Goal: Check status

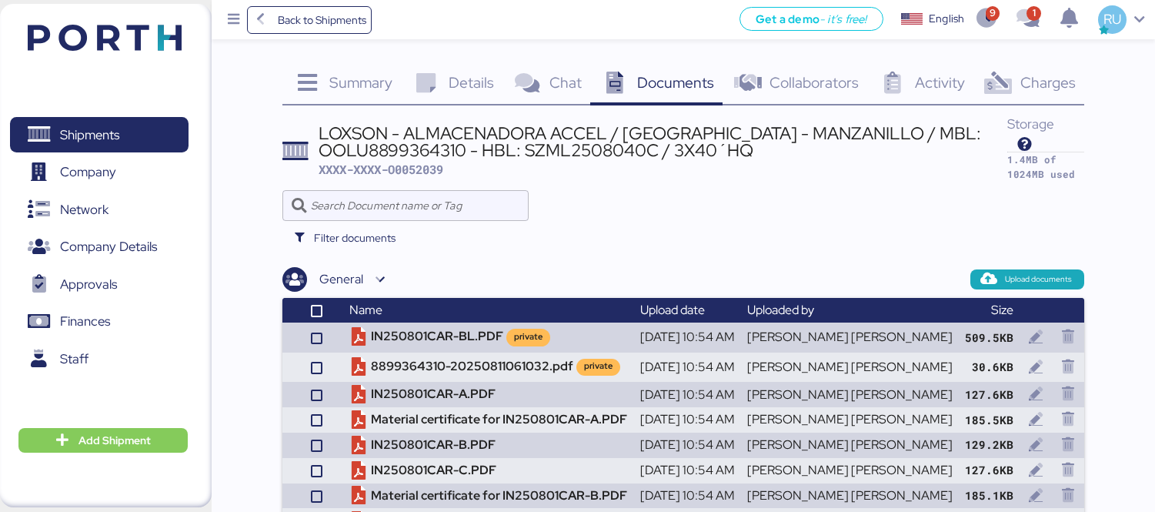
scroll to position [67, 0]
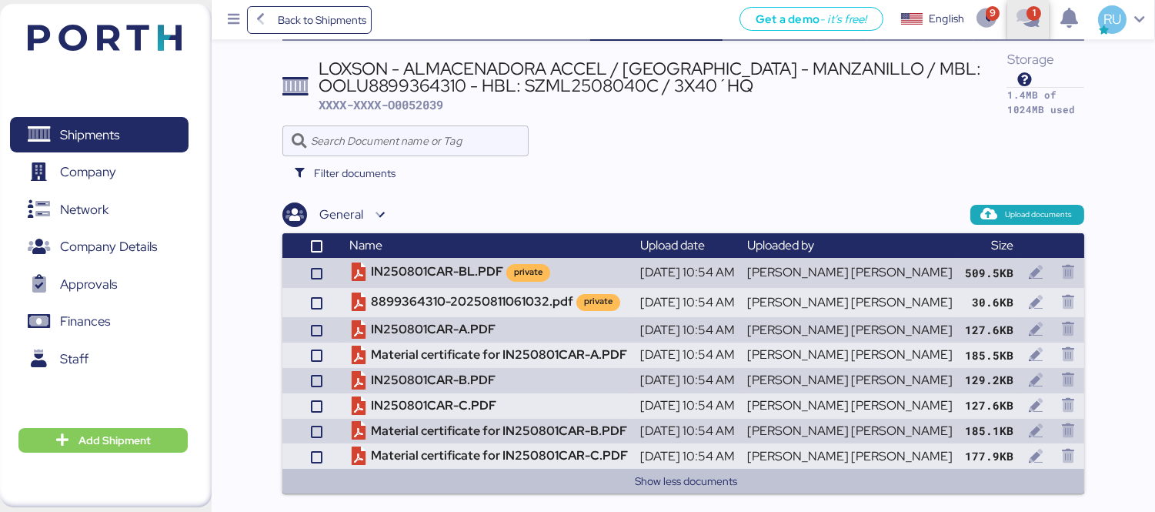
click at [1011, 17] on span "button" at bounding box center [1029, 20] width 42 height 42
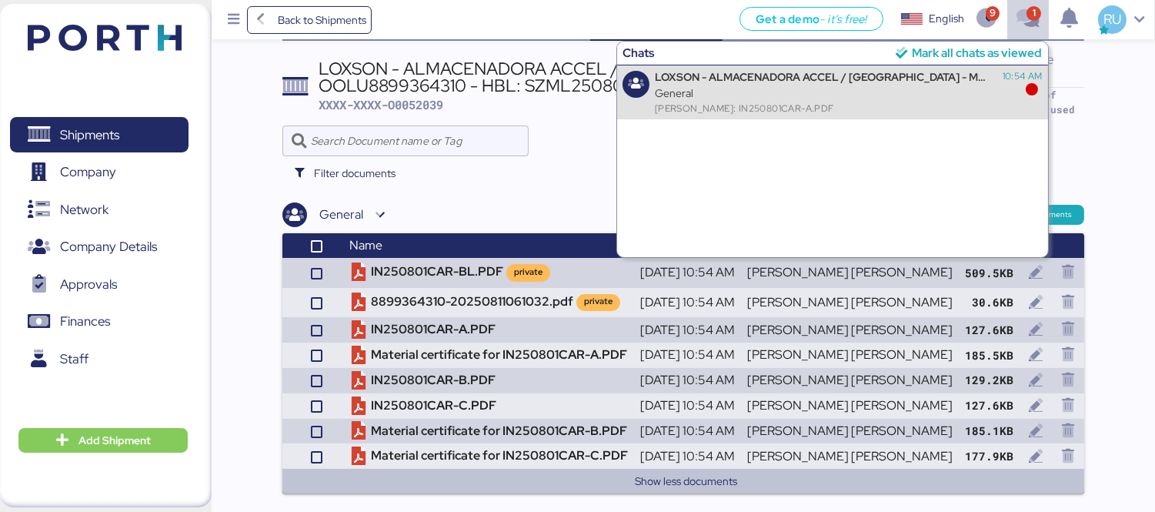
click at [942, 77] on div "LOXSON - ALMACENADORA ACCEL / [GEOGRAPHIC_DATA] - MANZANILLO / MBL: OOLU8899364…" at bounding box center [823, 77] width 336 height 13
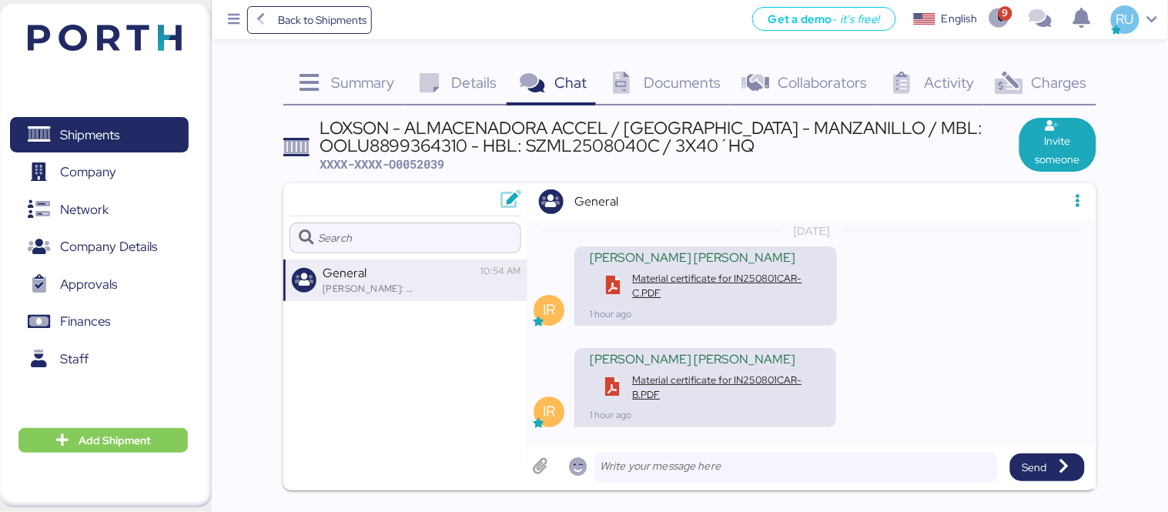
click at [665, 95] on div "Documents 0" at bounding box center [663, 85] width 134 height 42
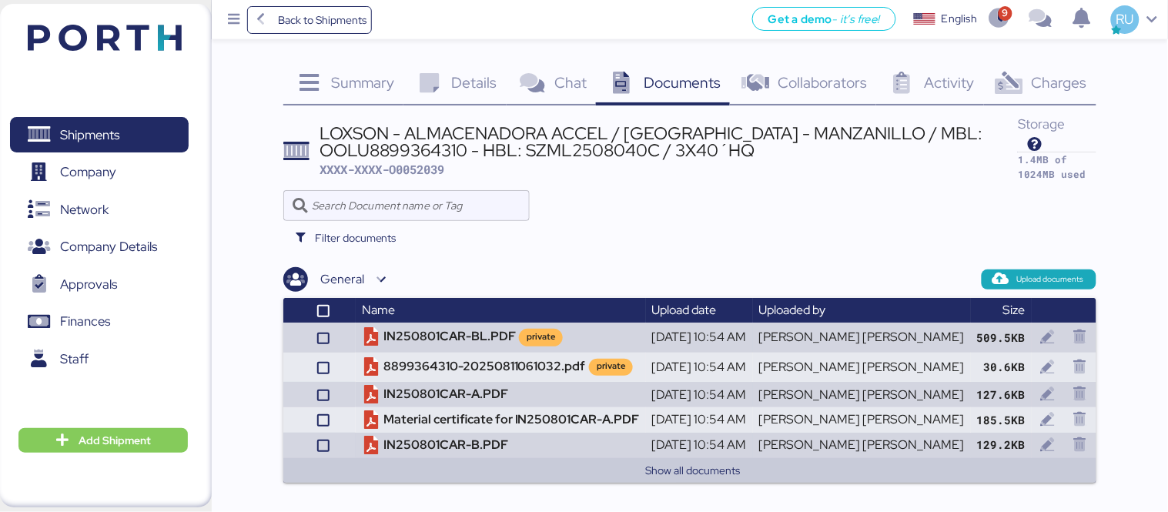
click at [135, 37] on img at bounding box center [105, 38] width 154 height 26
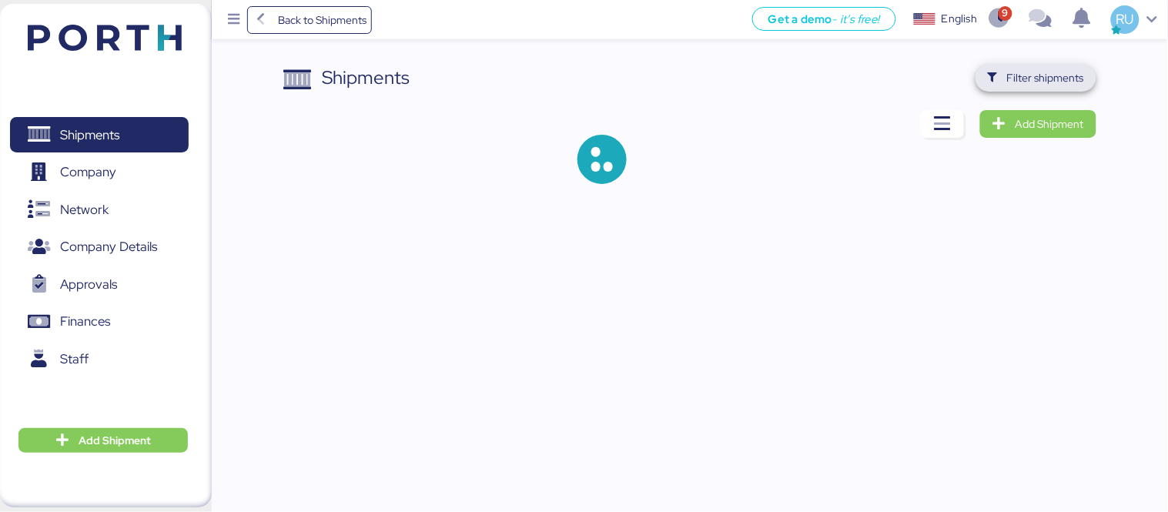
click at [1037, 65] on span "Filter shipments" at bounding box center [1035, 78] width 121 height 28
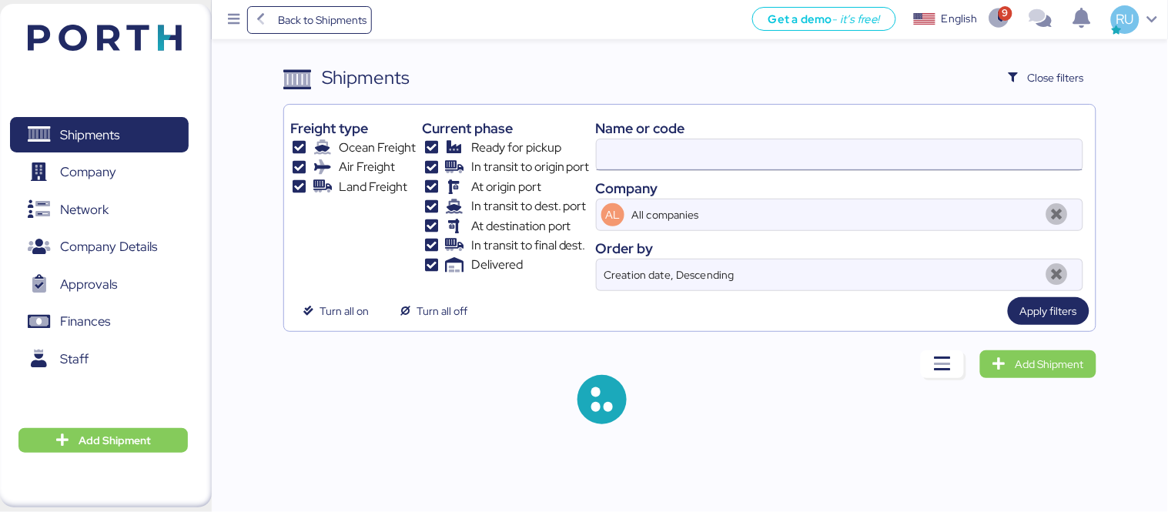
click at [688, 150] on input at bounding box center [840, 154] width 486 height 31
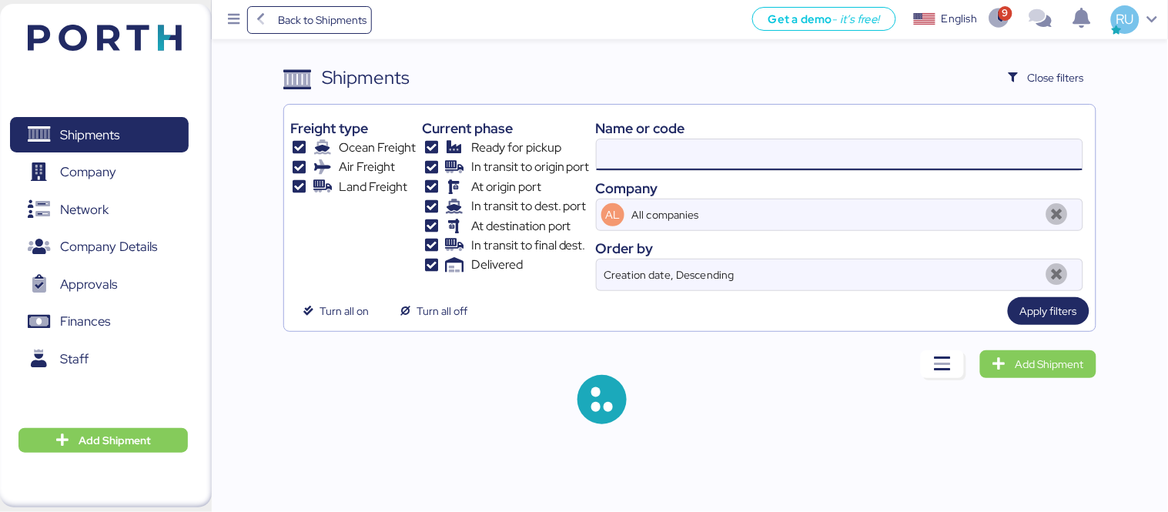
paste input "O0051988"
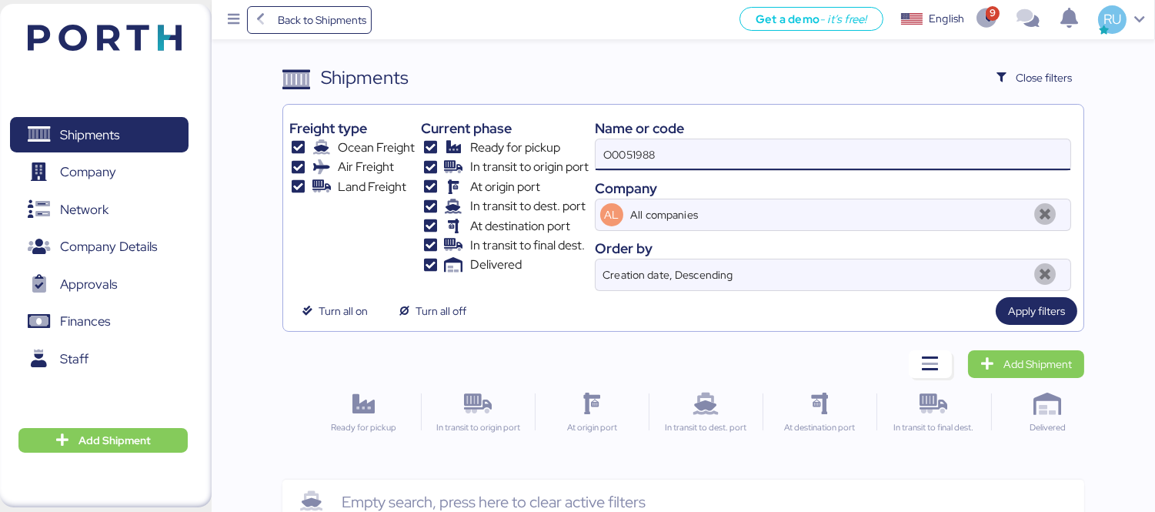
scroll to position [36, 0]
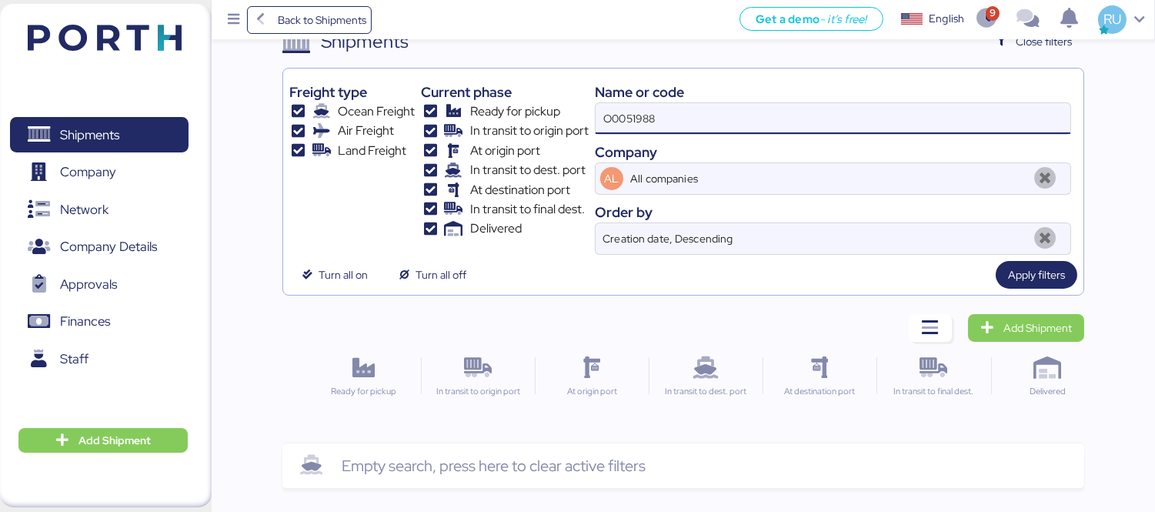
type input "O0051988"
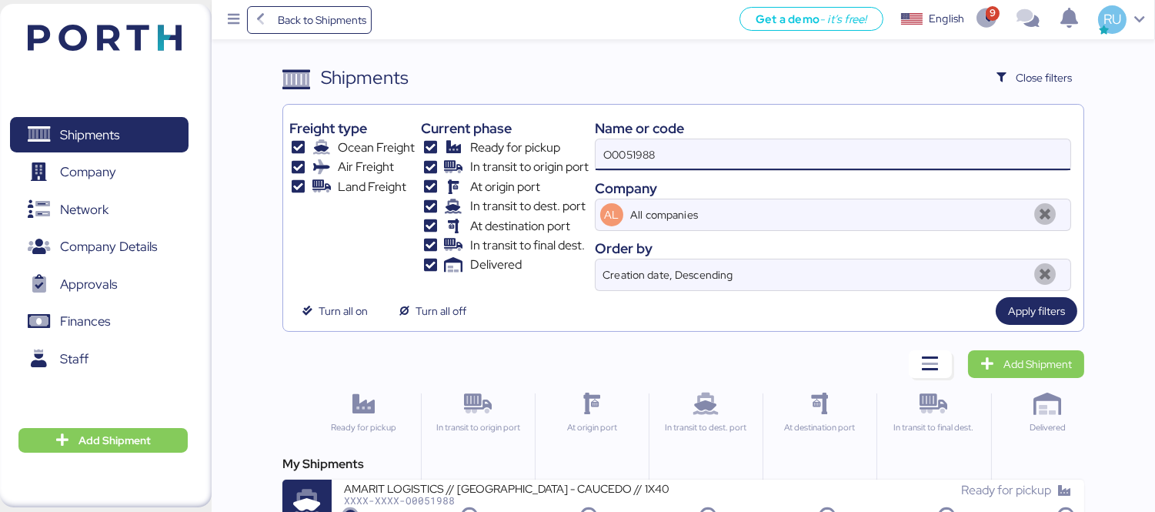
scroll to position [28, 0]
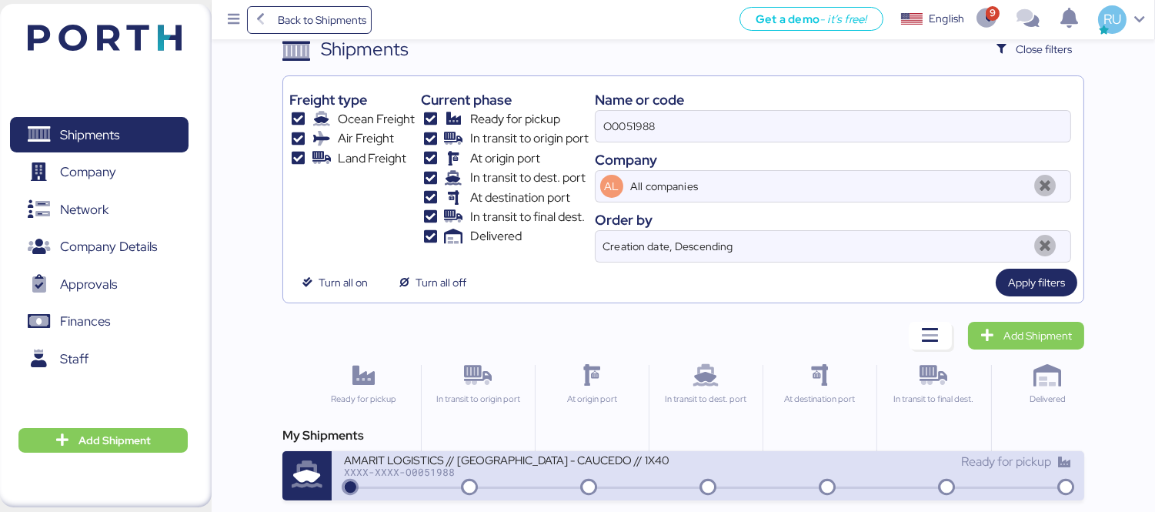
click at [620, 457] on div "AMARIT LOGISTICS // [GEOGRAPHIC_DATA] - CAUCEDO // 1X40" at bounding box center [526, 459] width 364 height 13
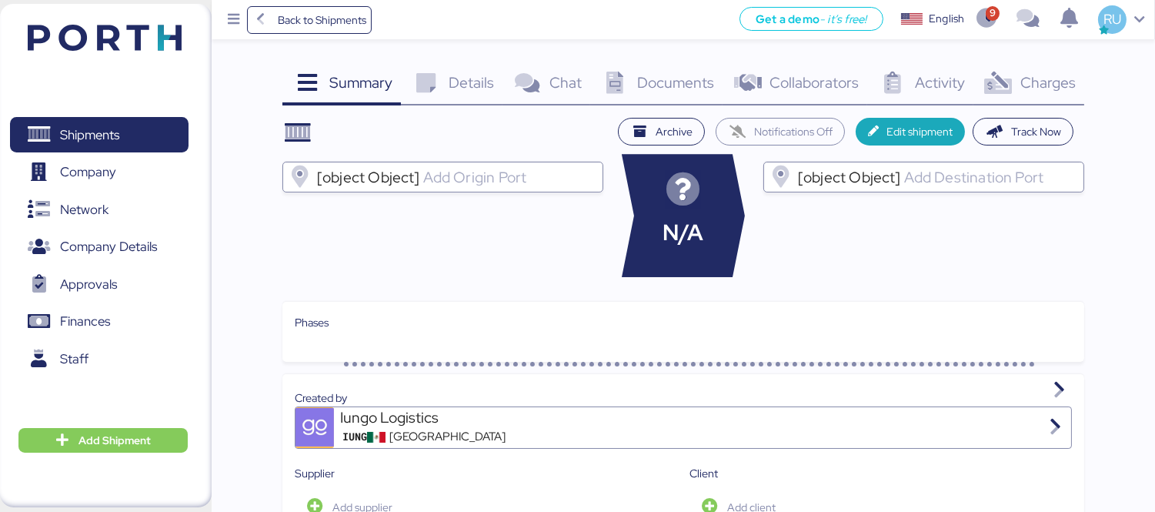
click at [1013, 75] on icon at bounding box center [998, 83] width 33 height 22
